Goal: Task Accomplishment & Management: Use online tool/utility

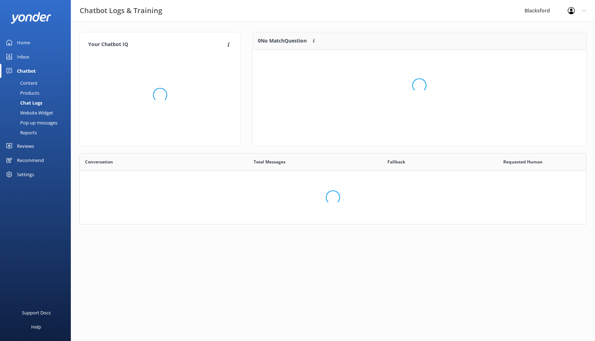
scroll to position [248, 506]
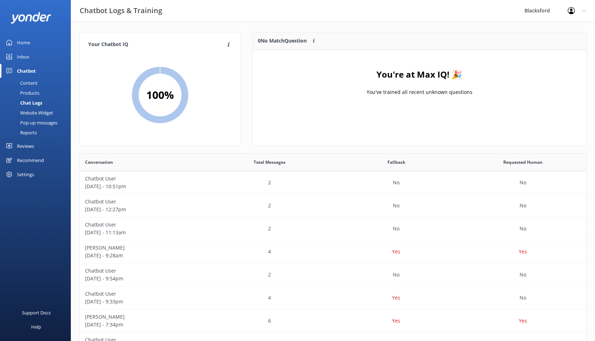
click at [30, 157] on div "Recommend" at bounding box center [30, 160] width 27 height 14
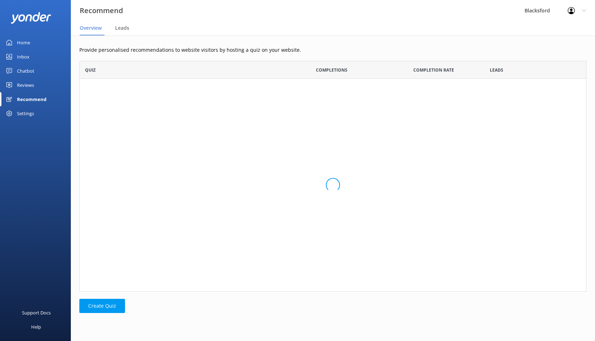
scroll to position [36, 507]
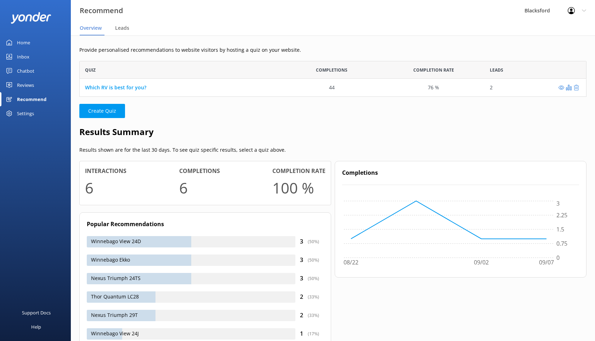
click at [23, 112] on div "Settings" at bounding box center [25, 113] width 17 height 14
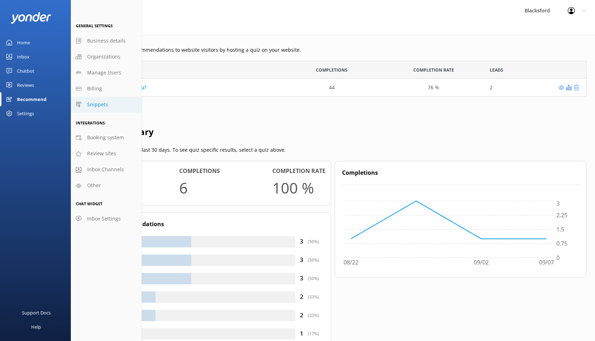
click at [85, 104] on link "Snippets" at bounding box center [106, 105] width 71 height 16
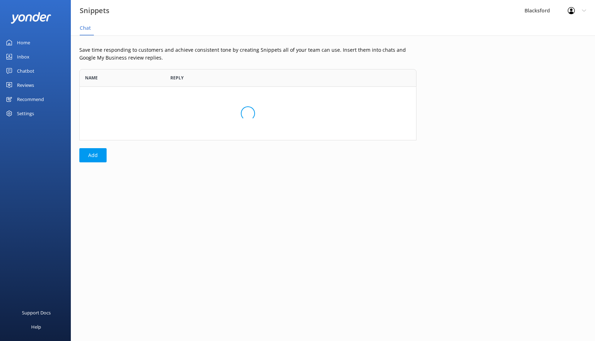
scroll to position [71, 337]
click at [33, 102] on div "Recommend" at bounding box center [30, 99] width 27 height 14
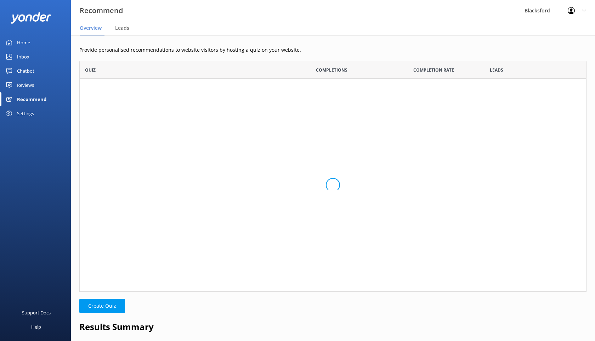
scroll to position [36, 507]
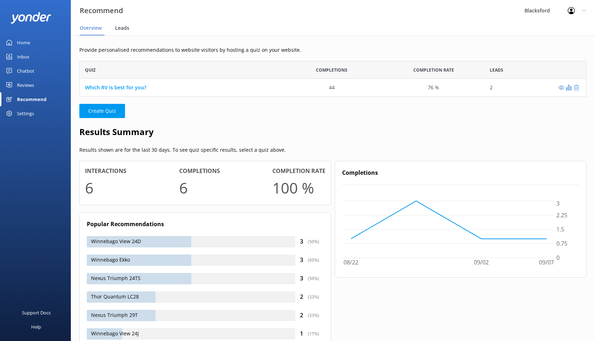
click at [123, 29] on span "Leads" at bounding box center [122, 27] width 14 height 7
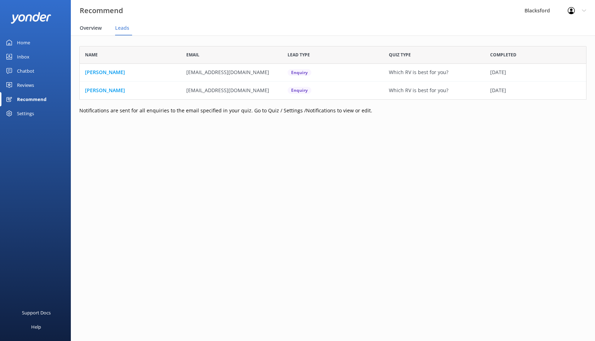
scroll to position [53, 507]
click at [88, 28] on span "Overview" at bounding box center [91, 27] width 22 height 7
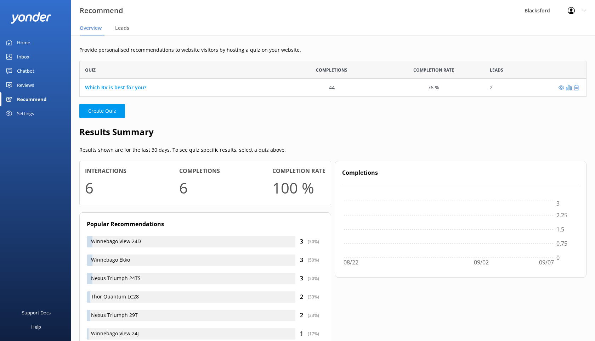
scroll to position [36, 507]
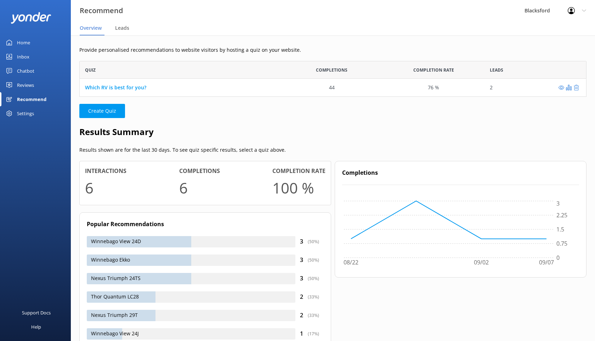
click at [30, 114] on div "Settings" at bounding box center [25, 113] width 17 height 14
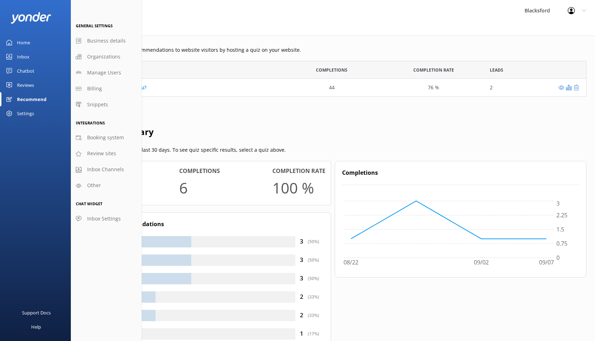
click at [32, 42] on link "Home" at bounding box center [35, 42] width 71 height 14
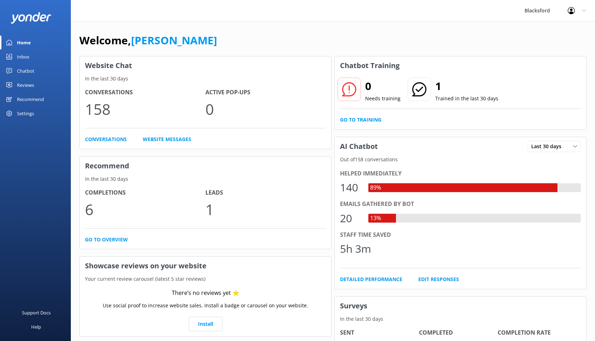
click at [30, 84] on div "Reviews" at bounding box center [25, 85] width 17 height 14
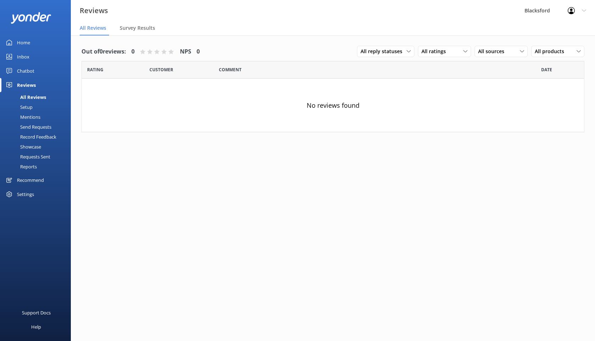
click at [32, 178] on div "Recommend" at bounding box center [30, 180] width 27 height 14
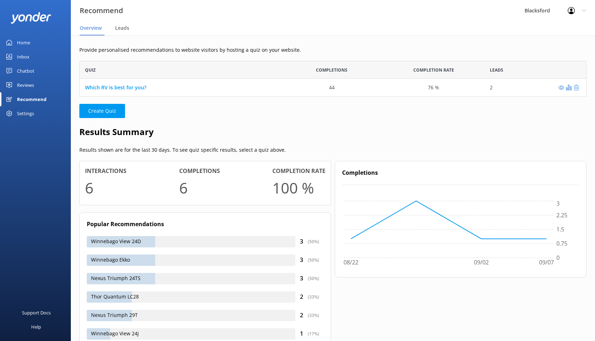
scroll to position [36, 507]
click at [569, 91] on div "2" at bounding box center [535, 88] width 102 height 18
click at [569, 89] on use "grid" at bounding box center [569, 88] width 6 height 6
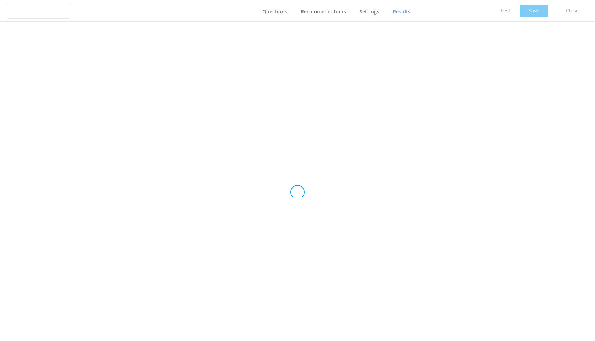
type input "Which RV is best for you?"
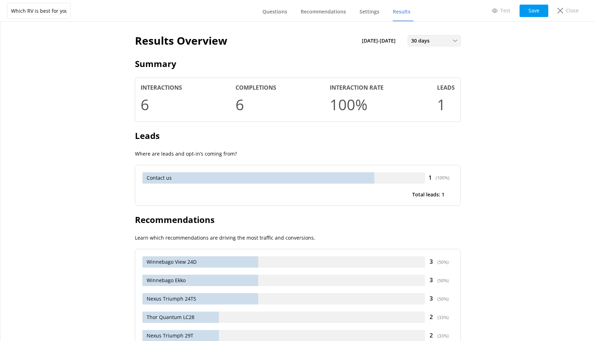
click at [441, 40] on div "30 days" at bounding box center [434, 41] width 50 height 8
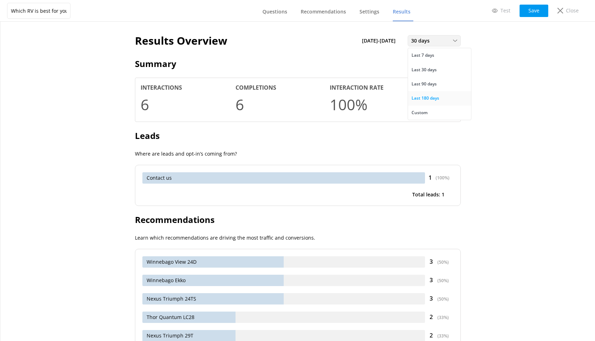
click at [435, 102] on link "Last 180 days" at bounding box center [439, 98] width 63 height 14
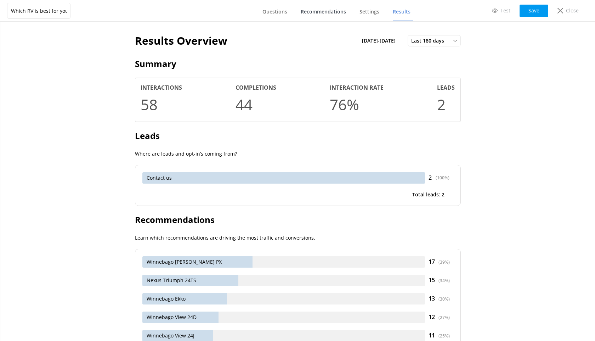
click at [344, 12] on span "Recommendations" at bounding box center [323, 11] width 45 height 7
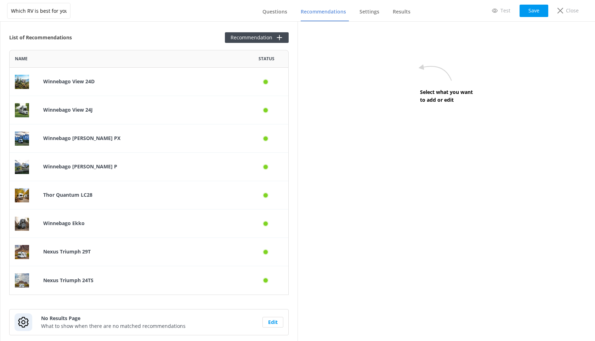
scroll to position [245, 279]
click at [362, 14] on span "Settings" at bounding box center [369, 11] width 20 height 7
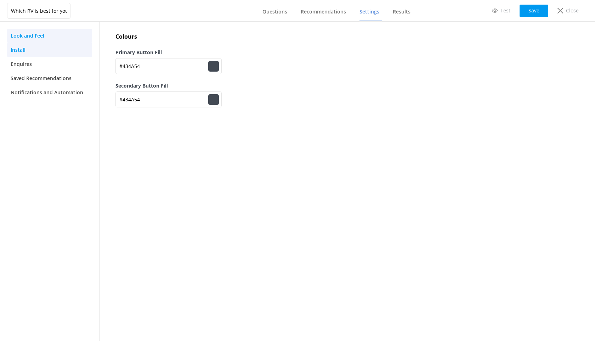
click at [65, 53] on link "Install" at bounding box center [49, 50] width 85 height 14
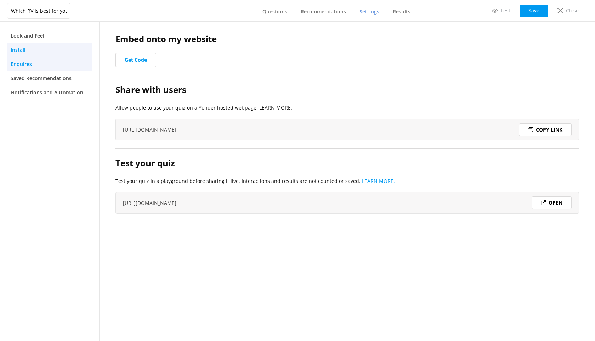
click at [34, 70] on link "Enquires" at bounding box center [49, 64] width 85 height 14
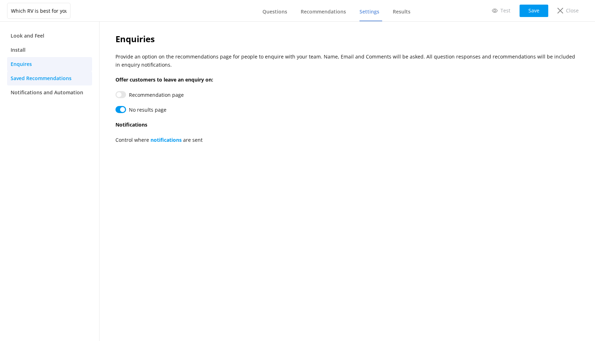
click at [38, 77] on span "Saved Recommendations" at bounding box center [41, 78] width 61 height 8
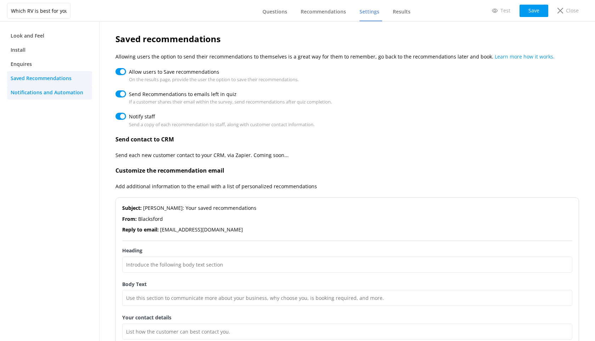
click at [40, 87] on link "Notifications and Automation" at bounding box center [49, 92] width 85 height 14
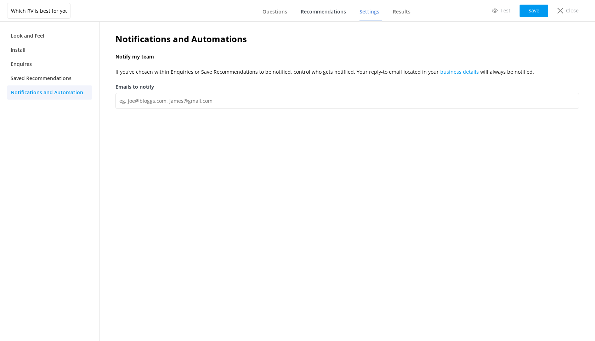
click at [335, 6] on link "Recommendations" at bounding box center [325, 12] width 48 height 18
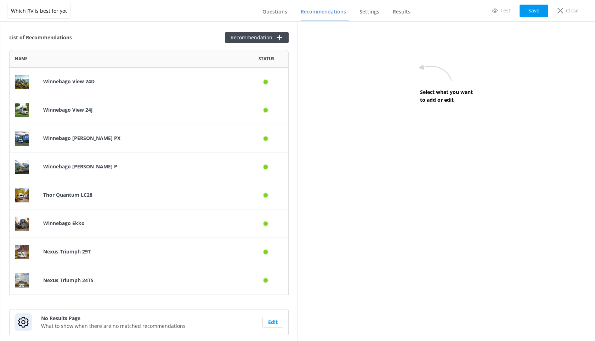
scroll to position [245, 279]
click at [289, 10] on link "Questions" at bounding box center [276, 12] width 28 height 18
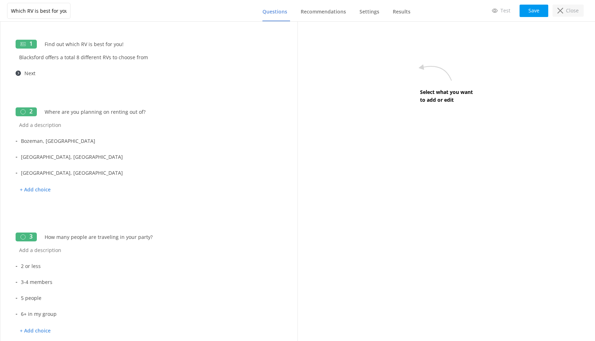
click at [570, 9] on p "Close" at bounding box center [572, 11] width 13 height 8
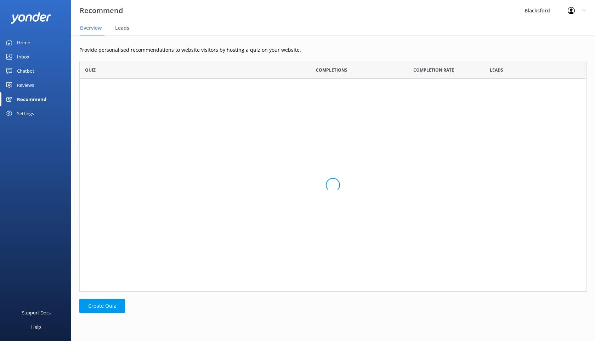
scroll to position [36, 507]
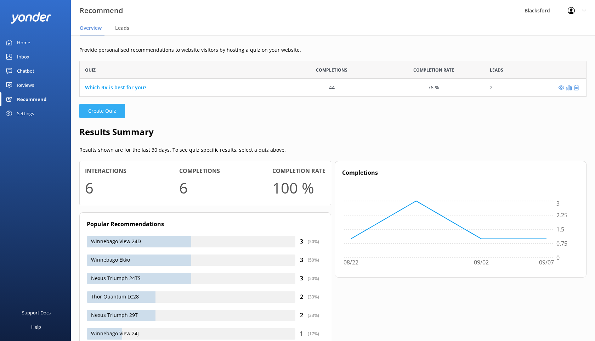
click at [110, 113] on button "Create Quiz" at bounding box center [102, 111] width 46 height 14
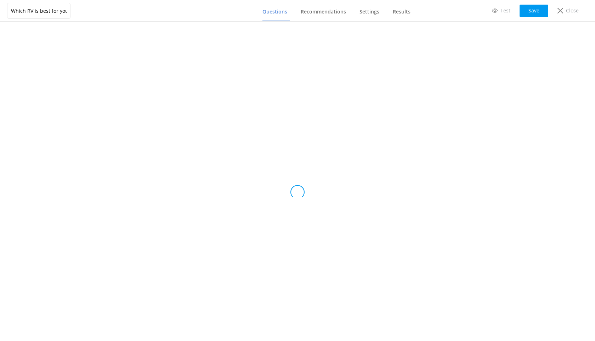
type input "Untitled Quiz"
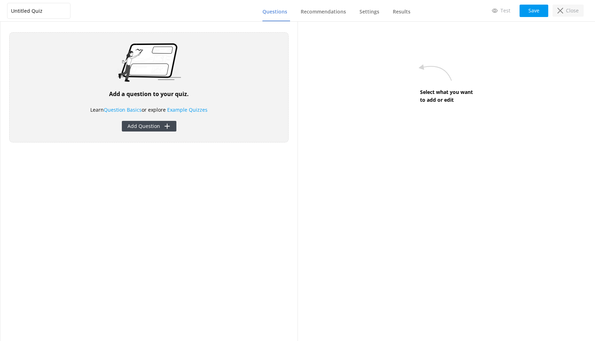
click at [560, 11] on use at bounding box center [560, 11] width 6 height 6
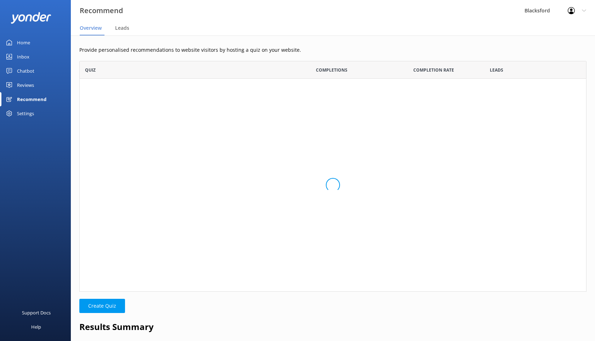
scroll to position [36, 507]
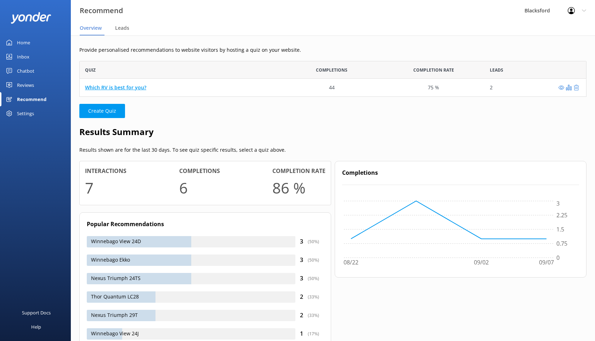
click at [112, 86] on link "Which RV is best for you?" at bounding box center [115, 87] width 61 height 7
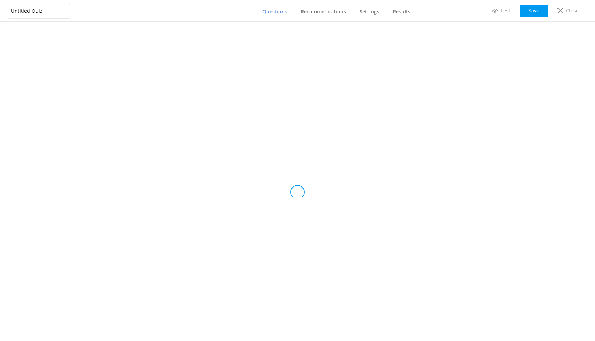
type input "Which RV is best for you?"
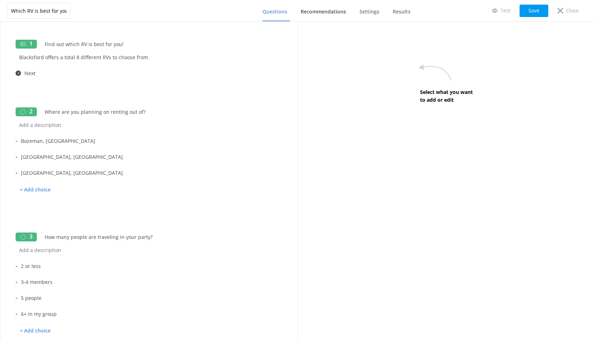
click at [311, 15] on link "Recommendations" at bounding box center [325, 12] width 48 height 18
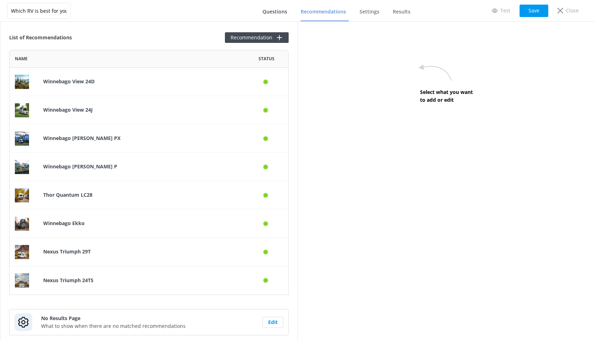
scroll to position [245, 279]
click at [281, 12] on span "Questions" at bounding box center [274, 11] width 25 height 7
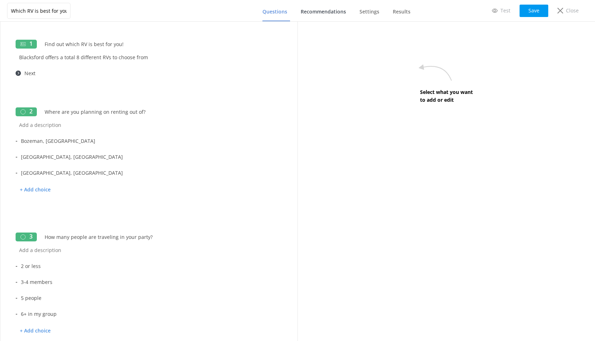
click at [334, 12] on span "Recommendations" at bounding box center [323, 11] width 45 height 7
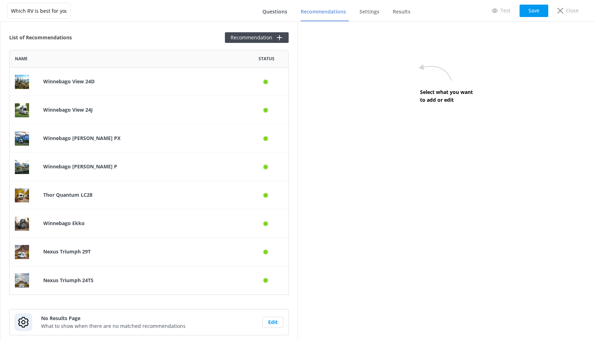
scroll to position [245, 279]
click at [275, 10] on span "Questions" at bounding box center [274, 11] width 25 height 7
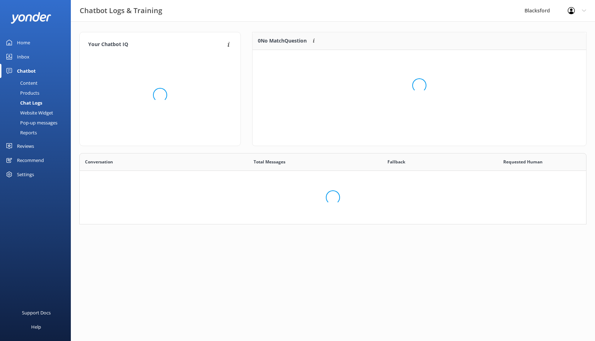
scroll to position [71, 507]
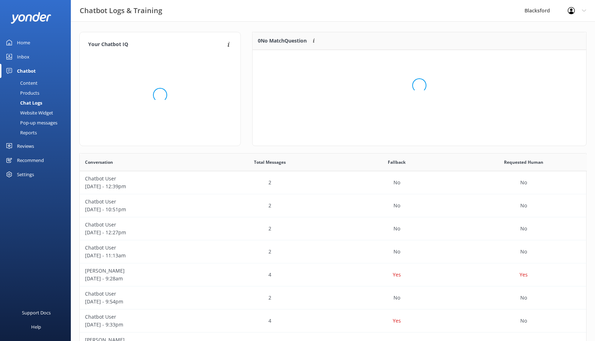
scroll to position [248, 506]
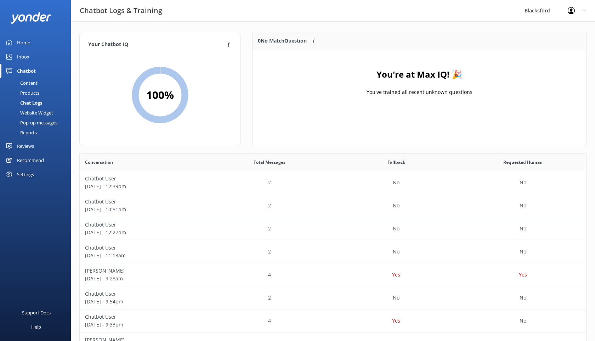
click at [27, 157] on div "Recommend" at bounding box center [30, 160] width 27 height 14
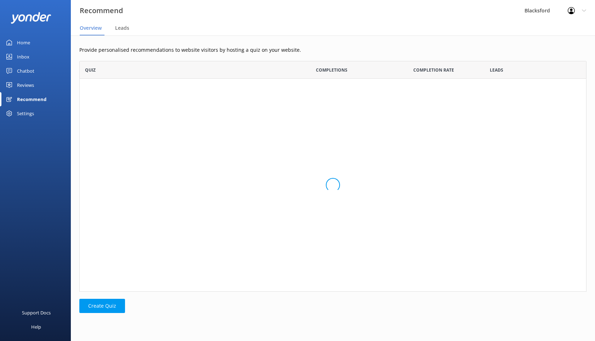
scroll to position [36, 507]
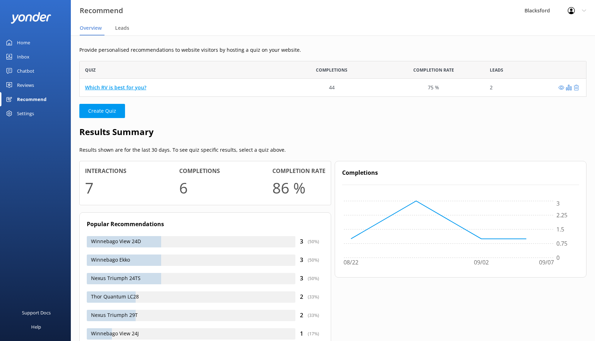
click at [132, 89] on link "Which RV is best for you?" at bounding box center [115, 87] width 61 height 7
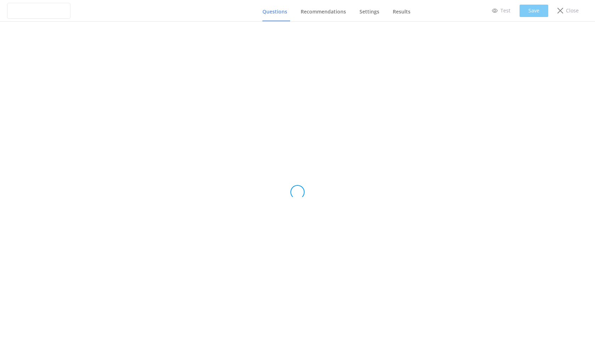
type input "Which RV is best for you?"
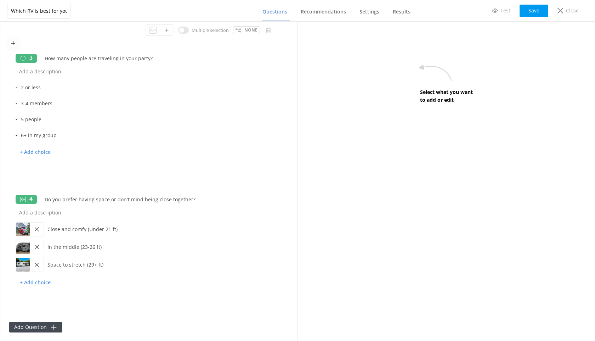
scroll to position [184, 0]
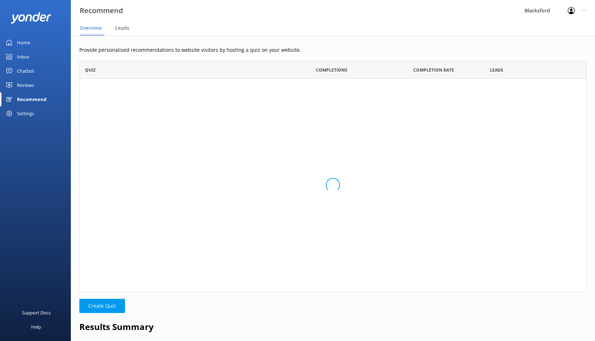
scroll to position [36, 507]
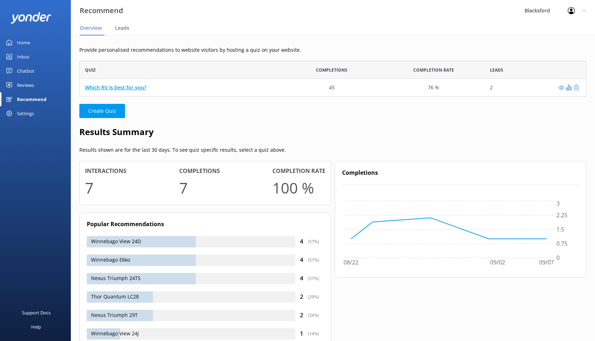
click at [124, 89] on link "Which RV is best for you?" at bounding box center [115, 87] width 61 height 7
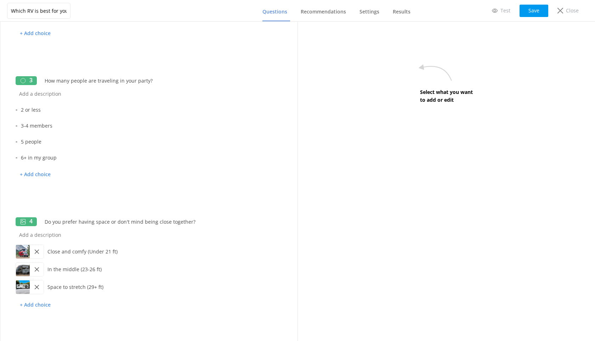
scroll to position [184, 0]
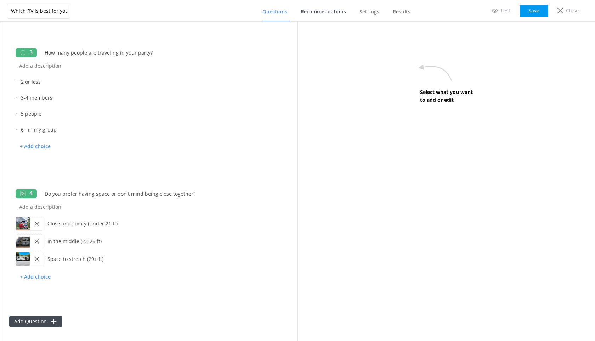
click at [310, 10] on span "Recommendations" at bounding box center [323, 11] width 45 height 7
